Goal: Information Seeking & Learning: Learn about a topic

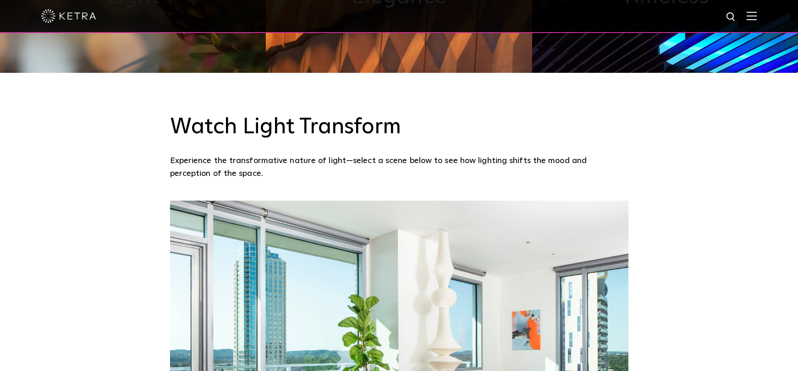
scroll to position [380, 0]
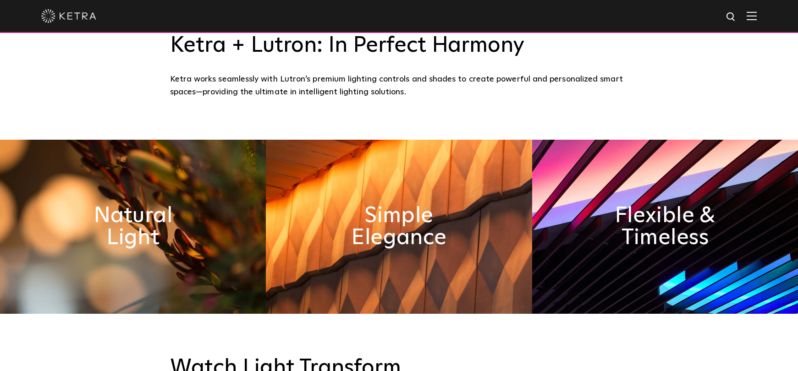
click at [763, 17] on div at bounding box center [399, 16] width 798 height 33
click at [756, 16] on img at bounding box center [752, 15] width 10 height 9
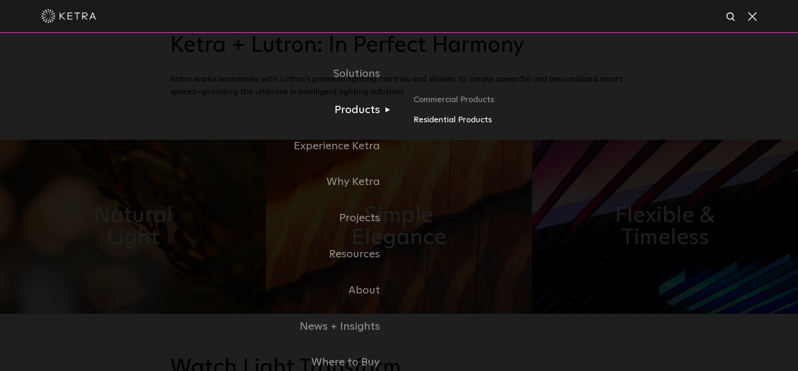
click at [445, 117] on link "Residential Products" at bounding box center [521, 120] width 215 height 13
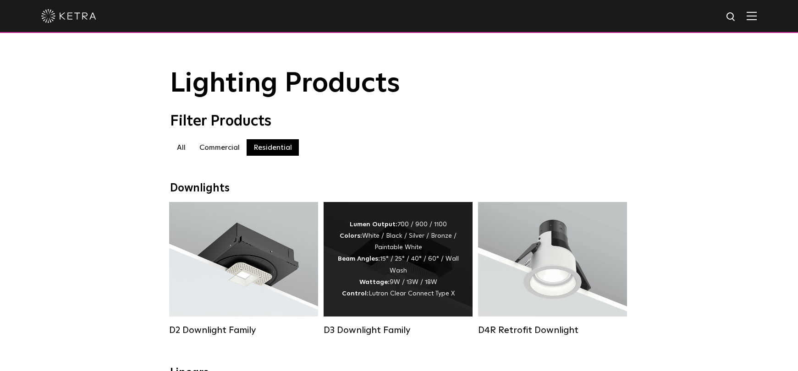
scroll to position [36, 0]
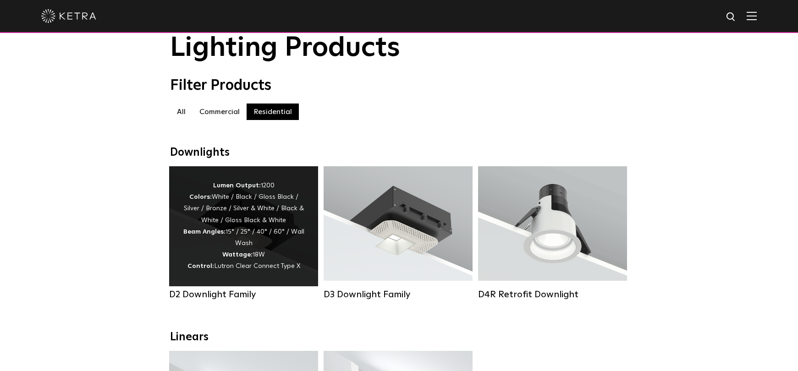
click at [282, 235] on div "Lumen Output: 1200 Colors: White / Black / Gloss Black / Silver / Bronze / Silv…" at bounding box center [244, 226] width 122 height 93
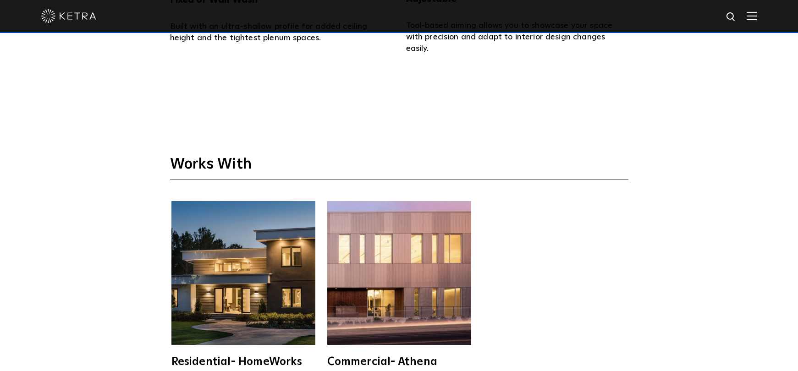
scroll to position [2487, 0]
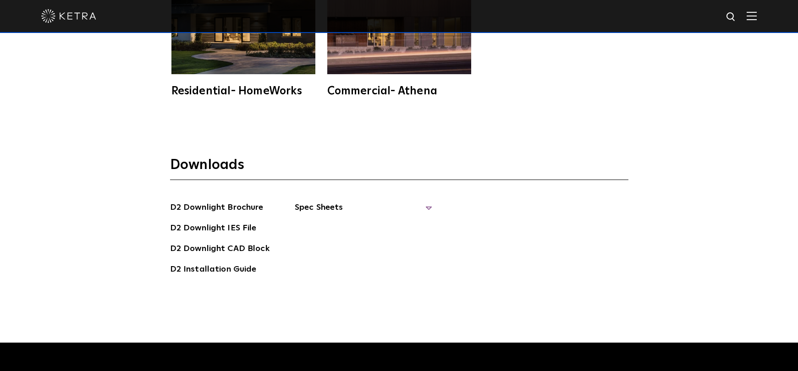
click at [424, 201] on span "Spec Sheets" at bounding box center [364, 211] width 138 height 20
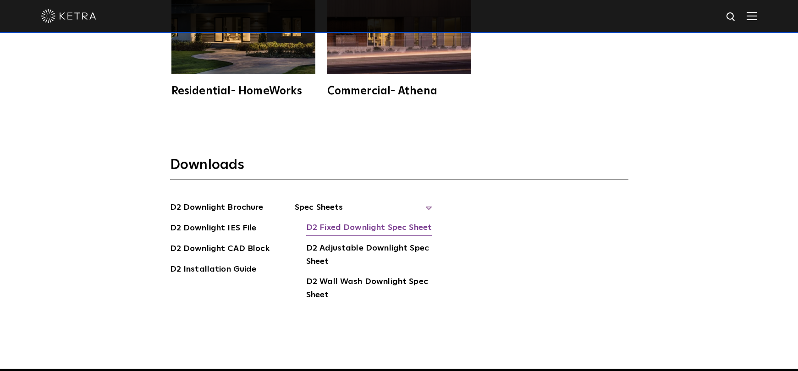
click at [365, 222] on link "D2 Fixed Downlight Spec Sheet" at bounding box center [369, 229] width 126 height 15
